Goal: Task Accomplishment & Management: Complete application form

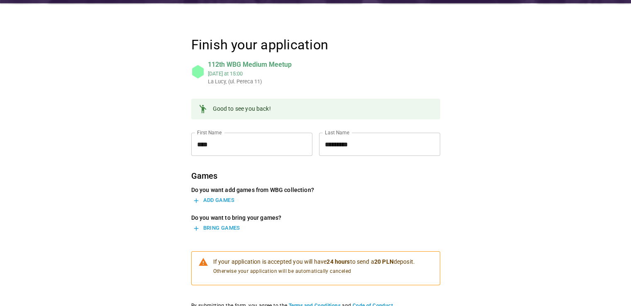
scroll to position [125, 0]
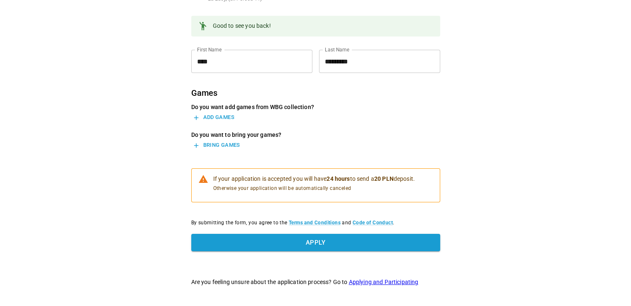
click at [227, 120] on button "Add games" at bounding box center [213, 117] width 45 height 13
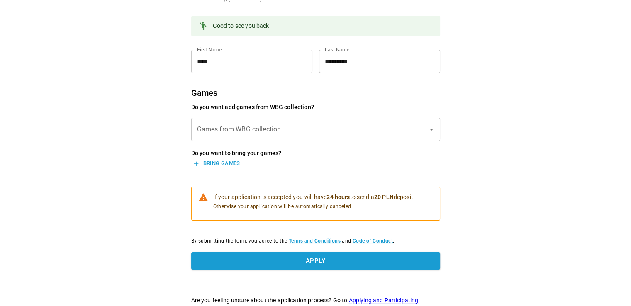
click at [240, 128] on div "Games from WBG collection Games from WBG collection" at bounding box center [315, 130] width 249 height 24
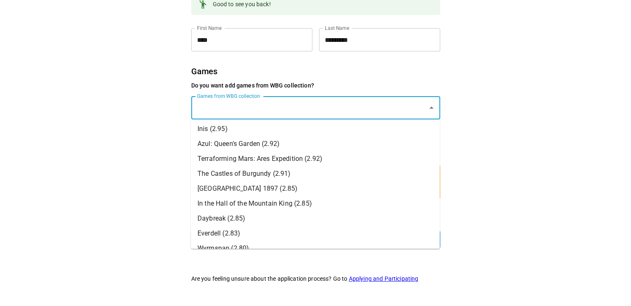
scroll to position [198, 0]
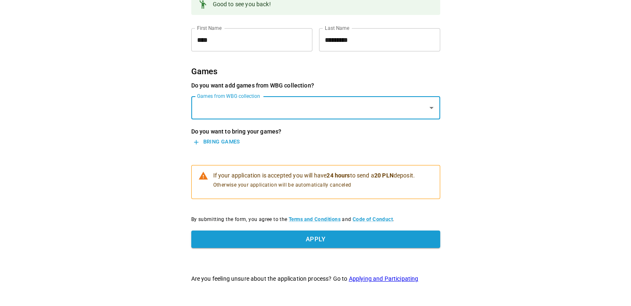
click at [283, 105] on input "Games from WBG collection" at bounding box center [309, 108] width 229 height 16
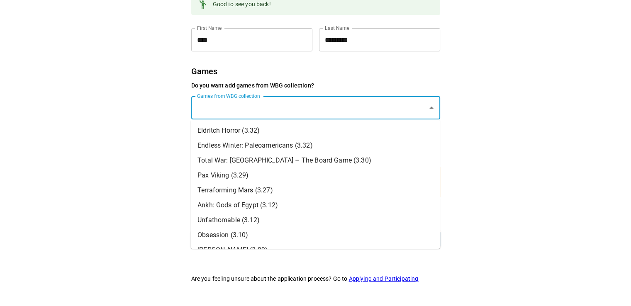
click at [275, 171] on li "Pax Viking (3.29)" at bounding box center [315, 175] width 249 height 15
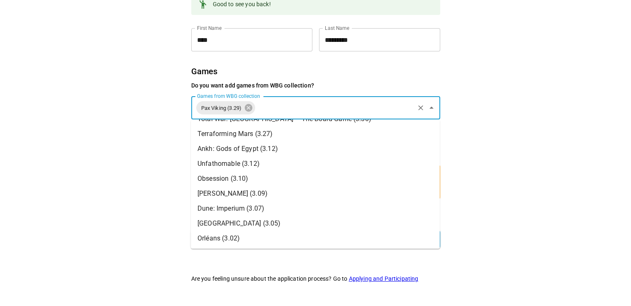
scroll to position [83, 0]
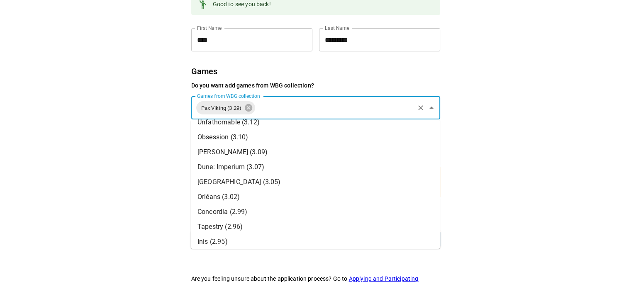
click at [248, 213] on li "Concordia (2.99)" at bounding box center [315, 212] width 249 height 15
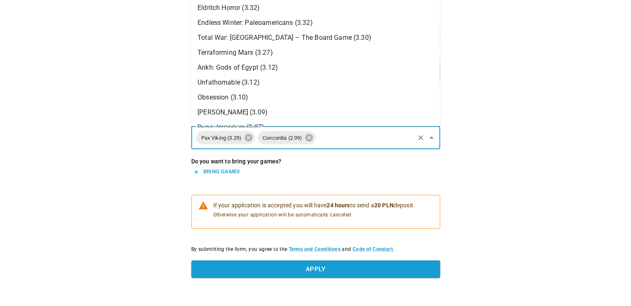
scroll to position [146, 0]
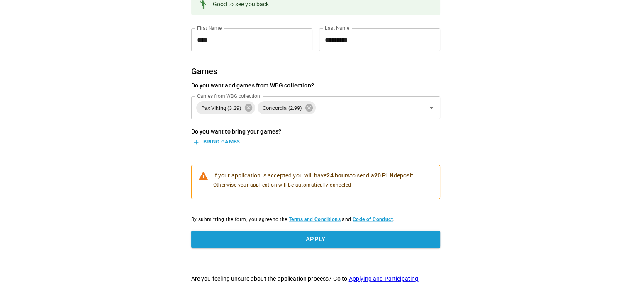
click at [130, 101] on div "Finish your application 112th WBG Medium Meetup [DATE] 15:00 La [PERSON_NAME], …" at bounding box center [316, 108] width 374 height 398
click at [232, 142] on button "Bring games" at bounding box center [216, 142] width 51 height 13
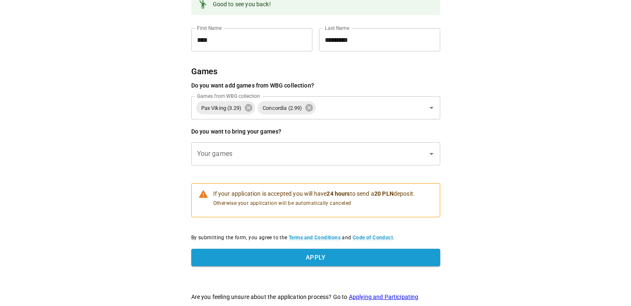
click at [209, 154] on input "Your games" at bounding box center [309, 154] width 229 height 16
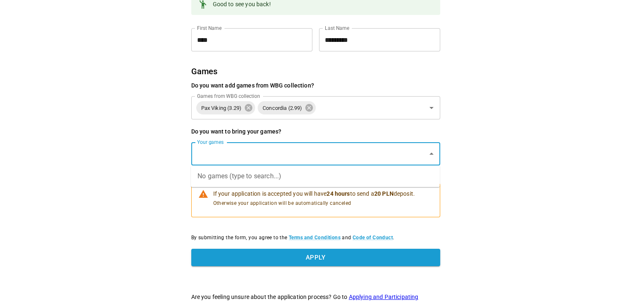
click at [148, 157] on div "Finish your application 112th WBG Medium Meetup [DATE] 15:00 La [PERSON_NAME], …" at bounding box center [316, 117] width 374 height 416
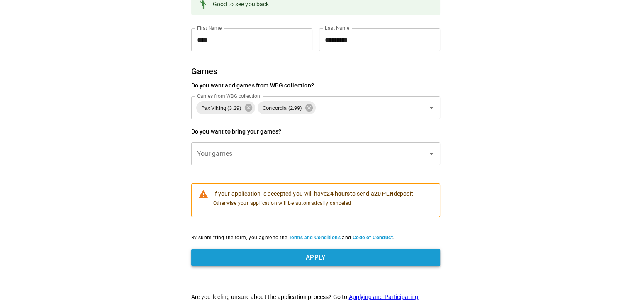
click at [325, 261] on button "Apply" at bounding box center [315, 257] width 249 height 17
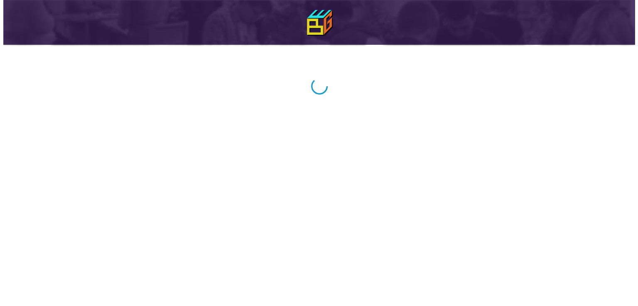
scroll to position [0, 0]
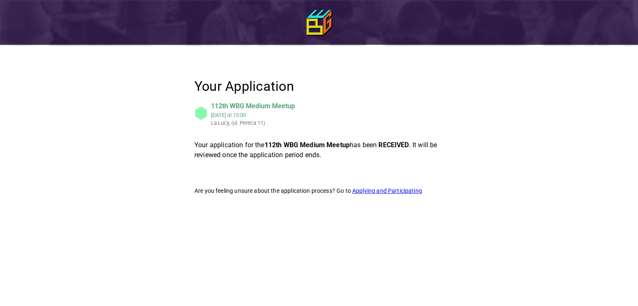
click at [459, 77] on div "Your Application 112th WBG Medium Meetup [DATE] 15:00 La [PERSON_NAME], (ul. Pe…" at bounding box center [319, 137] width 374 height 164
